Goal: Task Accomplishment & Management: Complete application form

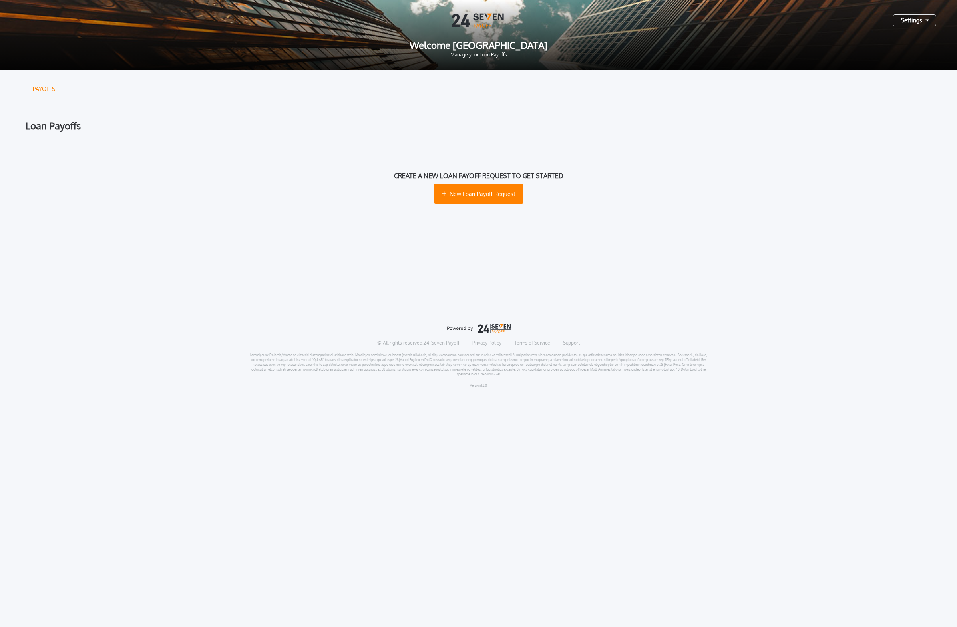
click at [776, 90] on div "PAYOFFS" at bounding box center [479, 89] width 906 height 13
click at [912, 21] on div "Settings" at bounding box center [914, 20] width 44 height 12
click at [873, 40] on button "Log Out" at bounding box center [885, 40] width 83 height 12
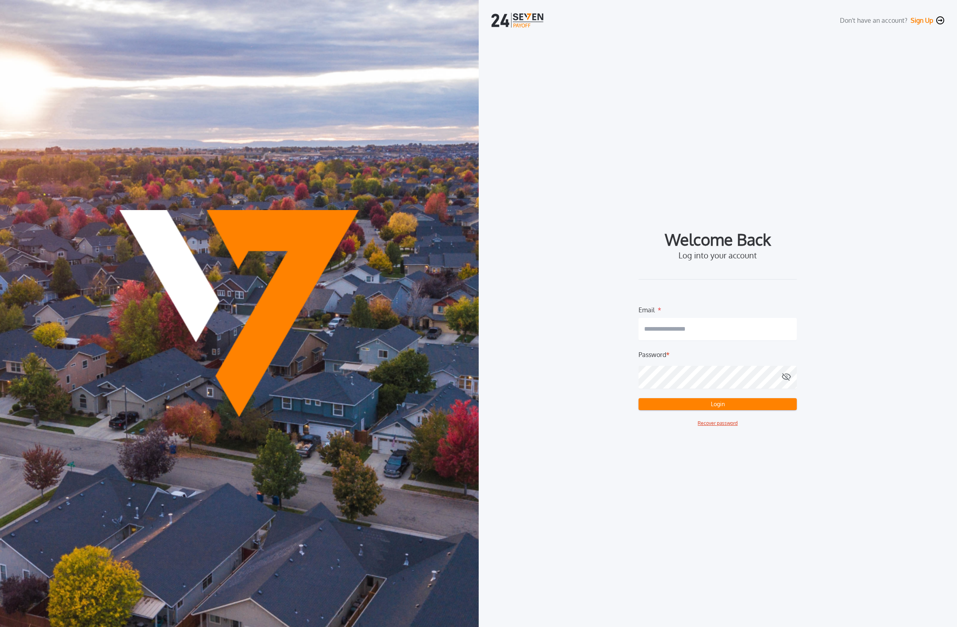
click at [710, 329] on input "email" at bounding box center [717, 329] width 158 height 22
click at [747, 332] on input "email" at bounding box center [717, 329] width 158 height 22
click at [923, 23] on button "Sign Up" at bounding box center [921, 20] width 22 height 8
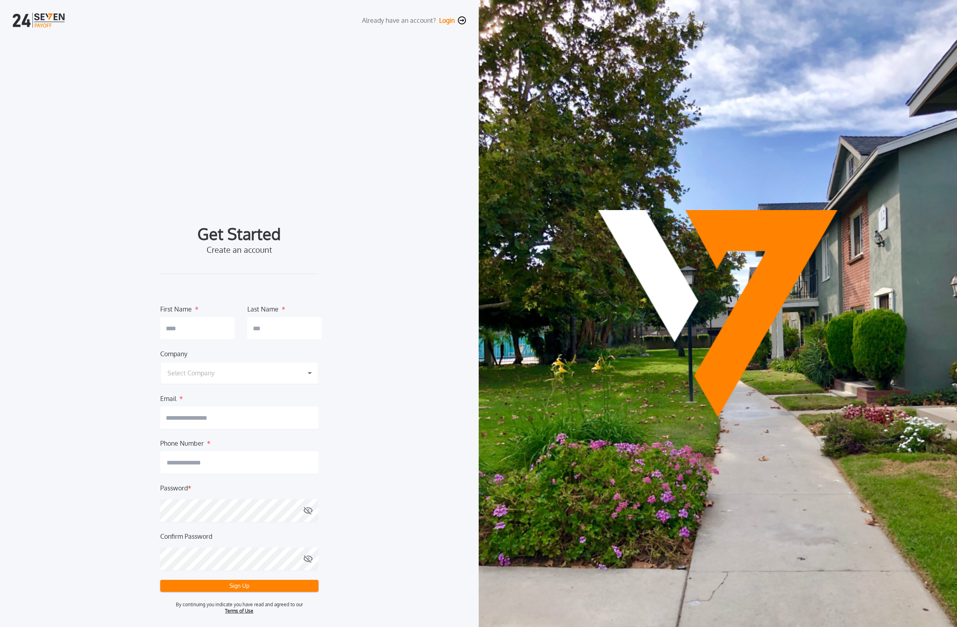
click at [228, 389] on form "First Name * Last Name * Company Select Company 24|Seven Payoff b0de7fe7-7f7f-4…" at bounding box center [239, 448] width 158 height 288
click at [247, 376] on div "Select Company" at bounding box center [239, 373] width 158 height 22
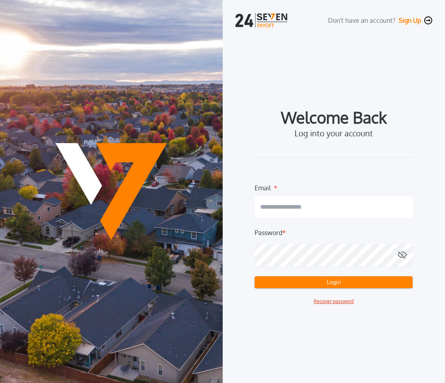
click at [353, 223] on form "Email * Password * Login Recover password" at bounding box center [334, 244] width 158 height 122
click at [352, 212] on input "email" at bounding box center [334, 207] width 158 height 22
click at [309, 213] on input "email" at bounding box center [334, 207] width 158 height 22
type input "**********"
click at [255, 276] on button "Login" at bounding box center [334, 282] width 158 height 12
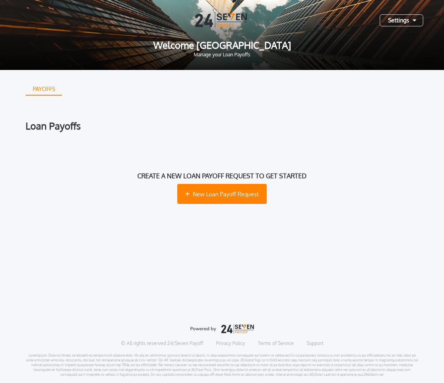
click at [415, 20] on icon at bounding box center [415, 20] width 4 height 2
click at [296, 146] on div "Create a new loan payoff request to get started New Loan Payoff Request" at bounding box center [222, 187] width 393 height 88
click at [232, 182] on div "Create a new loan payoff request to get started New Loan Payoff Request" at bounding box center [222, 187] width 393 height 88
click at [232, 185] on button "New Loan Payoff Request" at bounding box center [221, 194] width 89 height 20
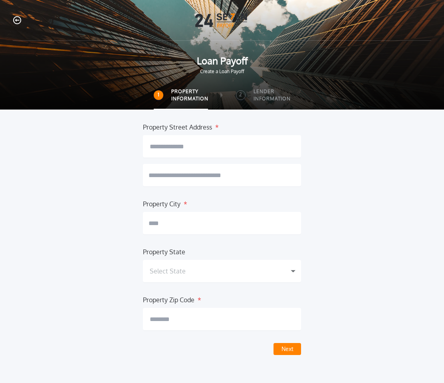
click at [279, 346] on button "Next" at bounding box center [288, 349] width 28 height 12
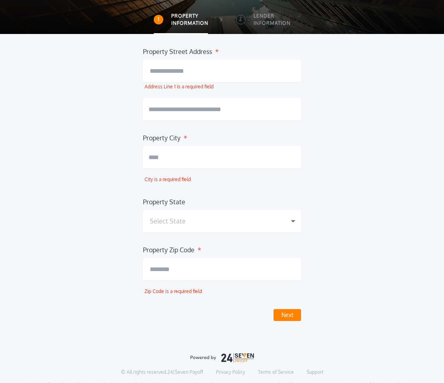
scroll to position [81, 0]
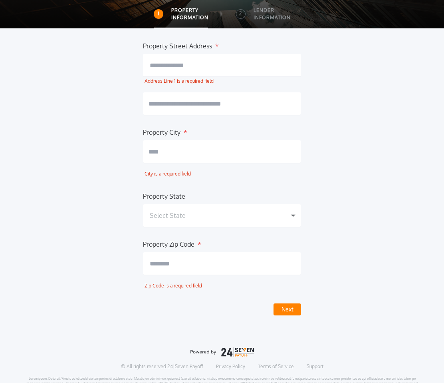
click at [248, 74] on input "text" at bounding box center [222, 65] width 158 height 22
click at [237, 67] on input "****" at bounding box center [222, 65] width 158 height 22
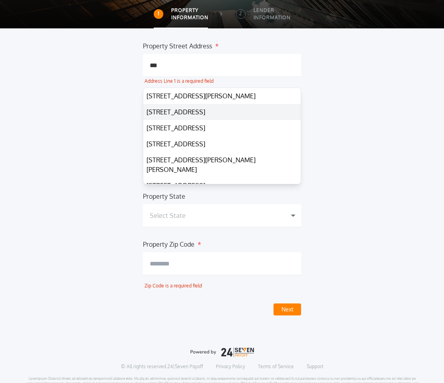
click at [223, 115] on button "[STREET_ADDRESS]" at bounding box center [221, 112] width 157 height 16
click at [224, 114] on button "[STREET_ADDRESS]" at bounding box center [221, 112] width 157 height 16
type input "**********"
type input "********"
type input "**********"
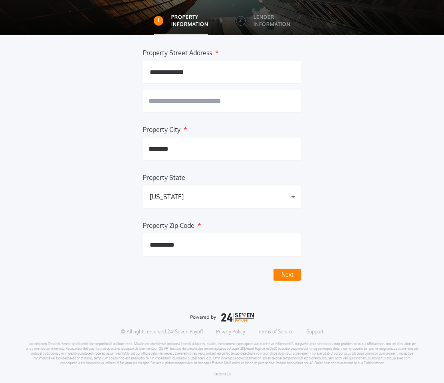
scroll to position [74, 0]
click at [287, 270] on button "Next" at bounding box center [288, 274] width 28 height 12
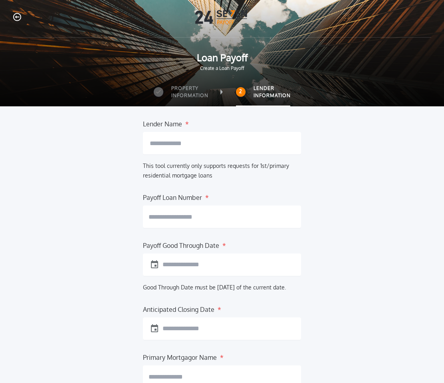
scroll to position [0, 0]
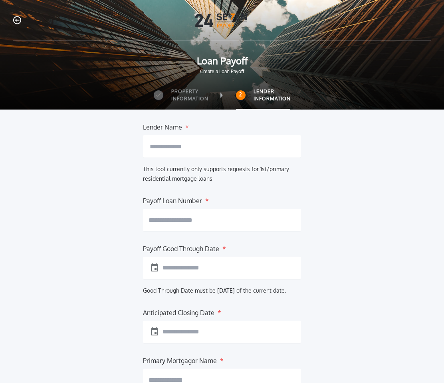
click at [250, 152] on input "text" at bounding box center [222, 146] width 158 height 22
